Goal: Navigation & Orientation: Go to known website

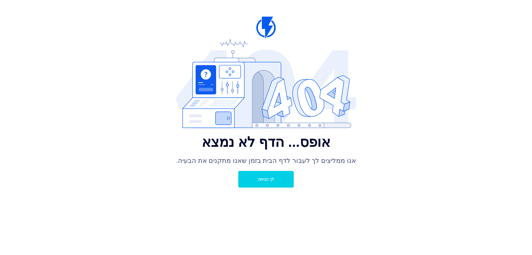
click at [266, 180] on font "לך הביתה" at bounding box center [266, 179] width 16 height 4
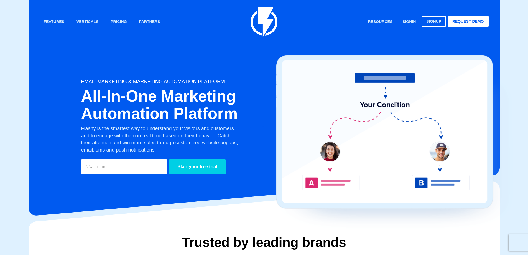
click at [412, 24] on div "Features Marketing Automation Convert, Enagage And Retain Your Customers Email …" at bounding box center [263, 22] width 457 height 31
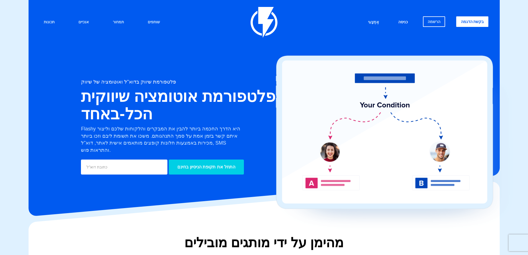
click at [405, 26] on link "כניסה" at bounding box center [403, 22] width 18 height 12
